Goal: Find specific page/section: Find specific page/section

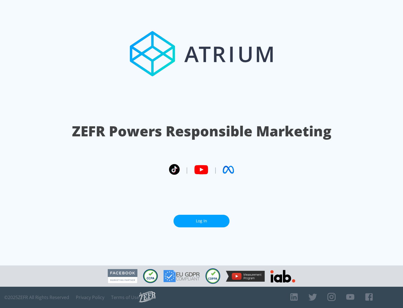
click at [201, 218] on link "Log In" at bounding box center [201, 221] width 56 height 13
